Goal: Find specific page/section

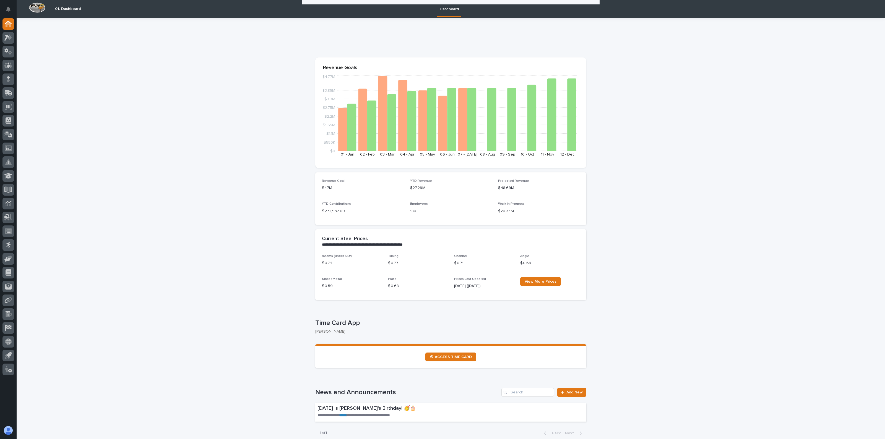
scroll to position [276, 0]
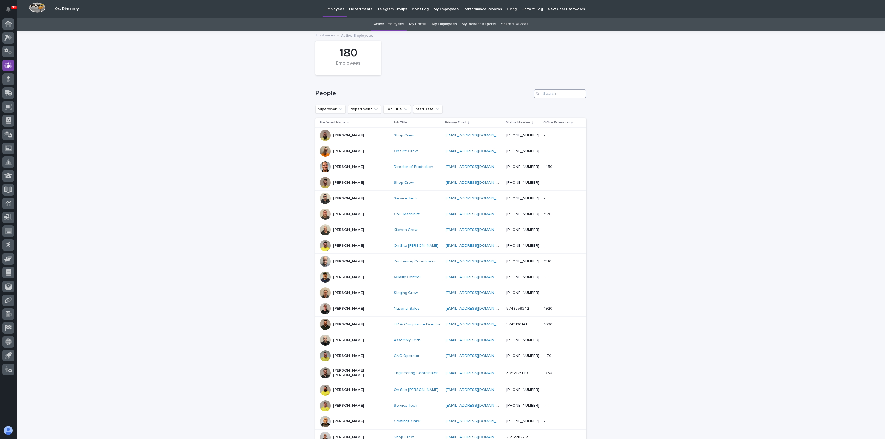
click at [545, 93] on input "Search" at bounding box center [560, 93] width 53 height 9
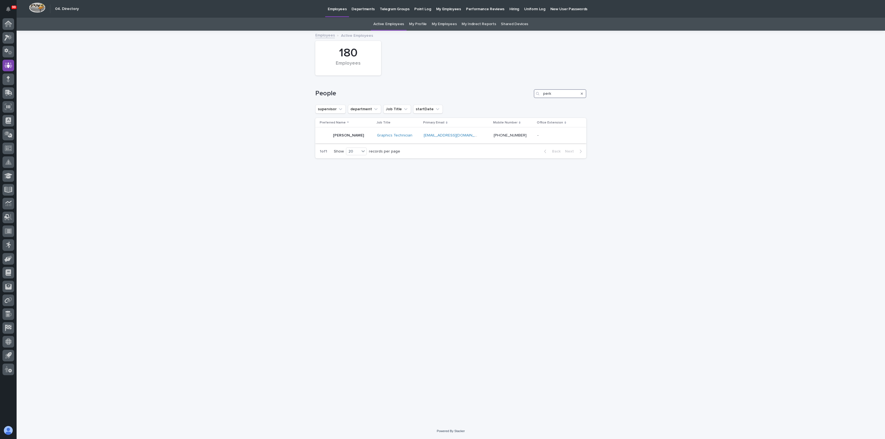
type input "perk"
click at [346, 136] on p "Shauna Perkins" at bounding box center [348, 135] width 31 height 5
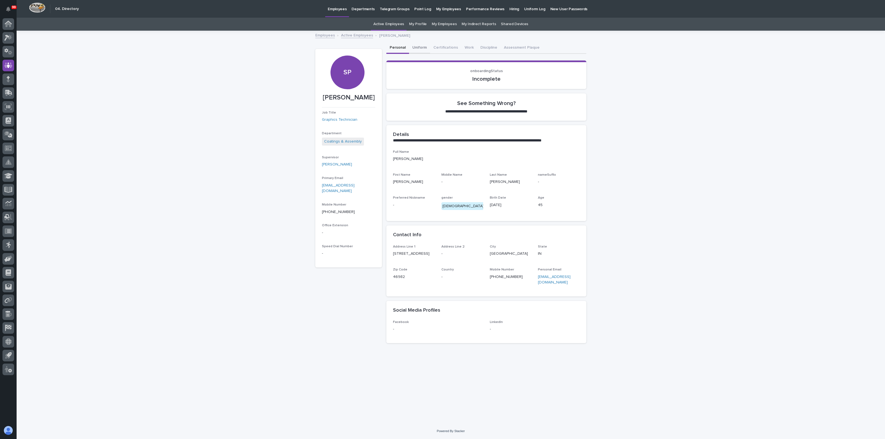
click at [414, 48] on button "Uniform" at bounding box center [419, 48] width 21 height 12
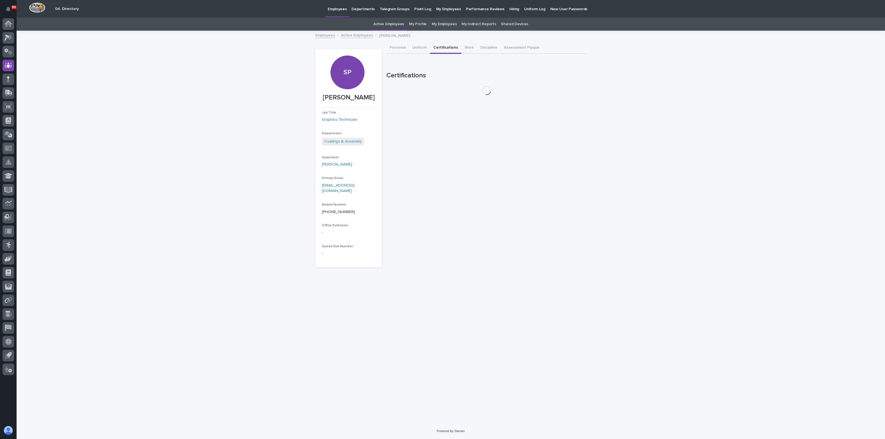
click at [434, 49] on button "Certifications" at bounding box center [445, 48] width 31 height 12
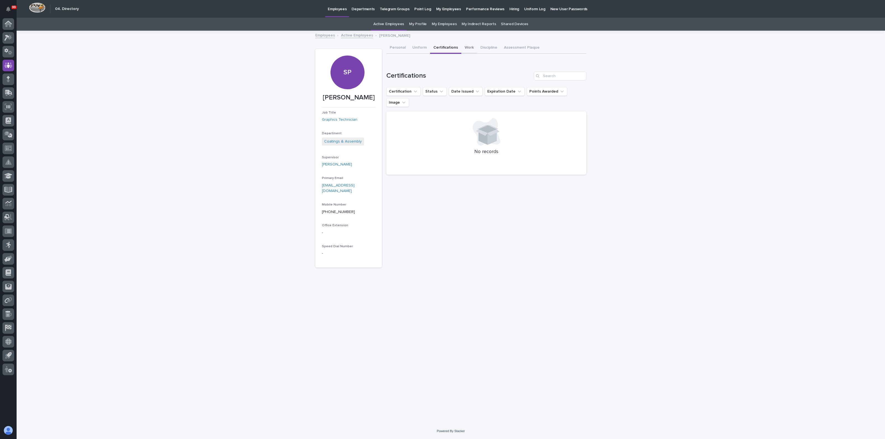
click at [469, 45] on button "Work" at bounding box center [469, 48] width 16 height 12
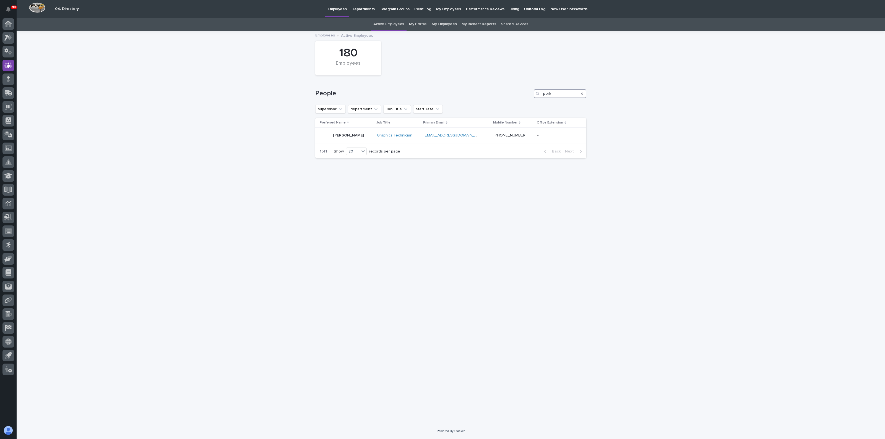
drag, startPoint x: 552, startPoint y: 90, endPoint x: 527, endPoint y: 92, distance: 24.9
click at [527, 92] on div "People perk" at bounding box center [450, 93] width 271 height 9
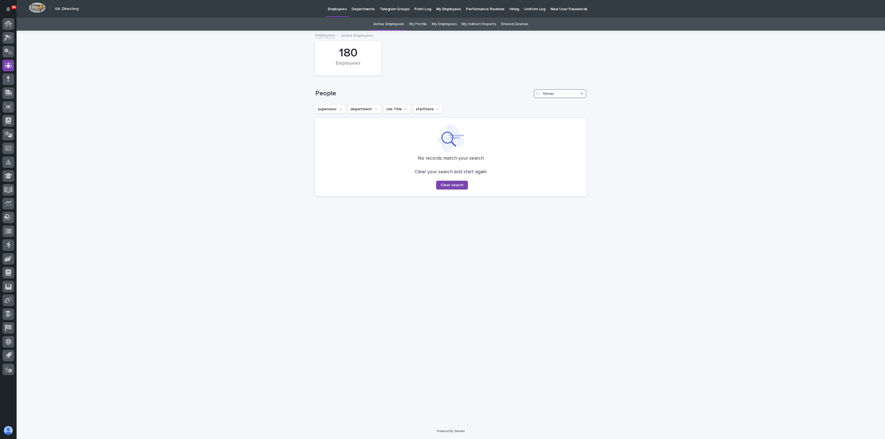
type input "fema"
drag, startPoint x: 532, startPoint y: 92, endPoint x: 515, endPoint y: 93, distance: 17.5
click at [515, 93] on div "People fema" at bounding box center [450, 93] width 271 height 9
